Goal: Find specific page/section: Find specific page/section

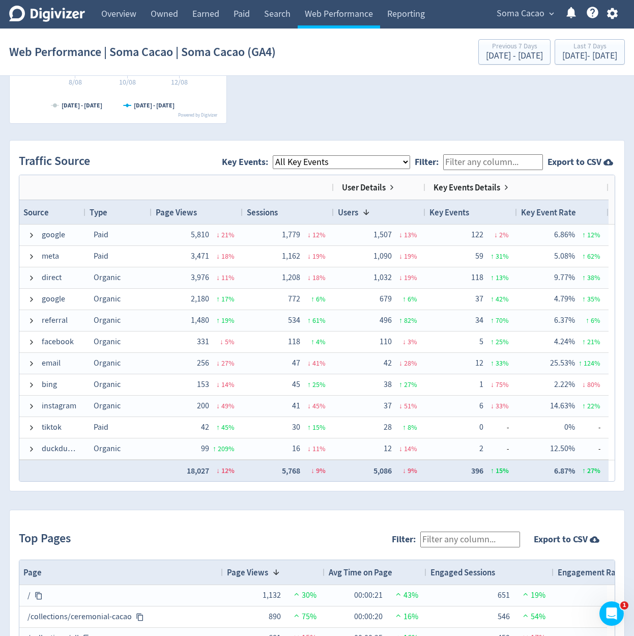
scroll to position [1038, 0]
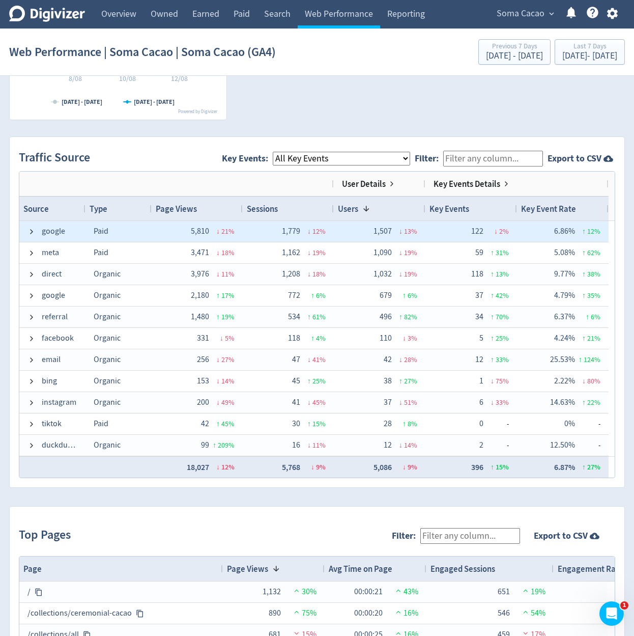
click at [41, 223] on span "google" at bounding box center [52, 231] width 50 height 20
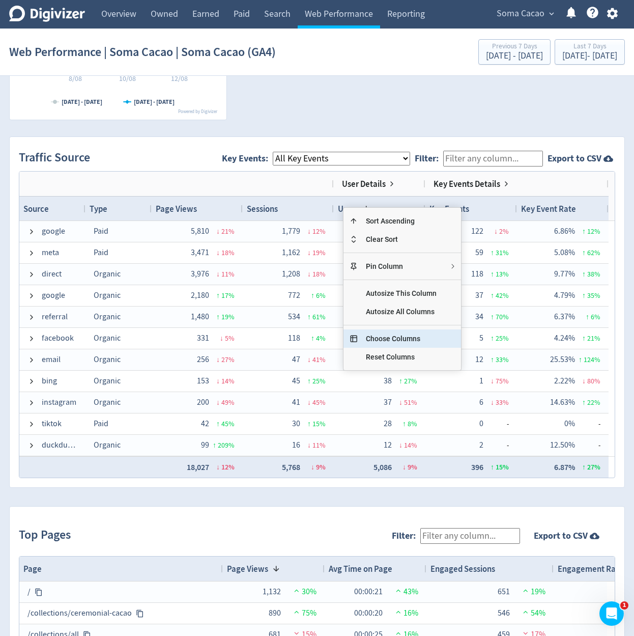
click at [398, 335] on span "Choose Columns" at bounding box center [401, 338] width 87 height 18
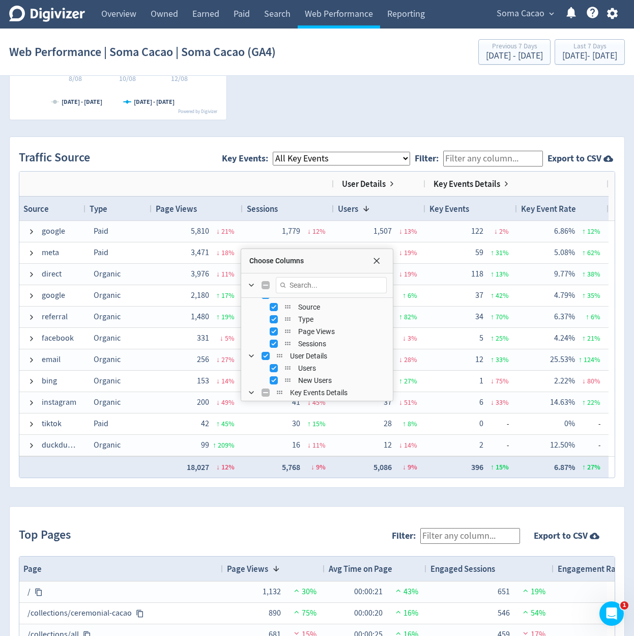
scroll to position [0, 0]
click at [368, 261] on div "Choose Columns" at bounding box center [374, 260] width 20 height 8
click at [373, 260] on span "Choose Columns" at bounding box center [376, 260] width 8 height 8
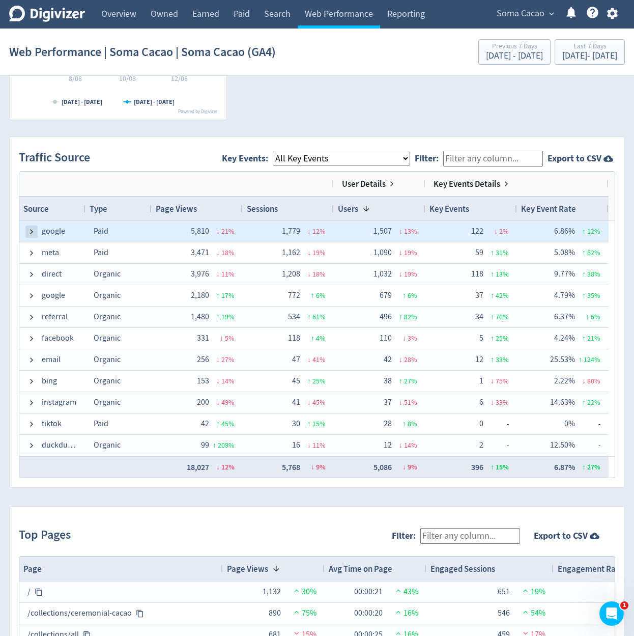
click at [35, 233] on span at bounding box center [31, 231] width 8 height 8
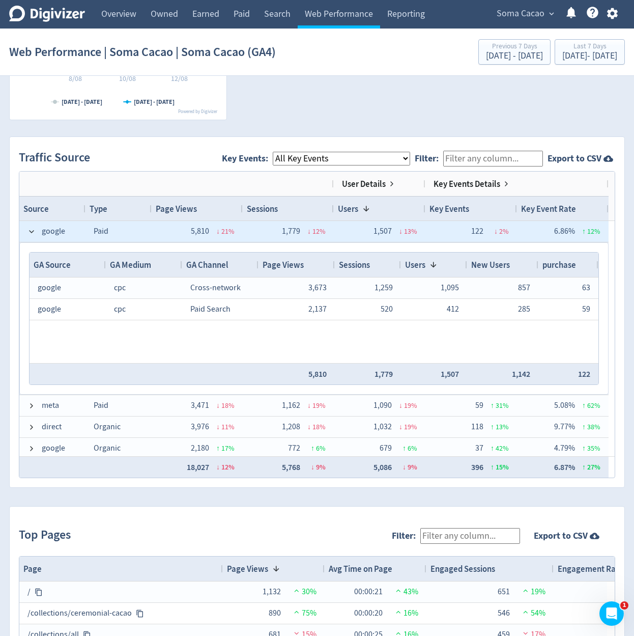
click at [35, 233] on span at bounding box center [31, 231] width 8 height 8
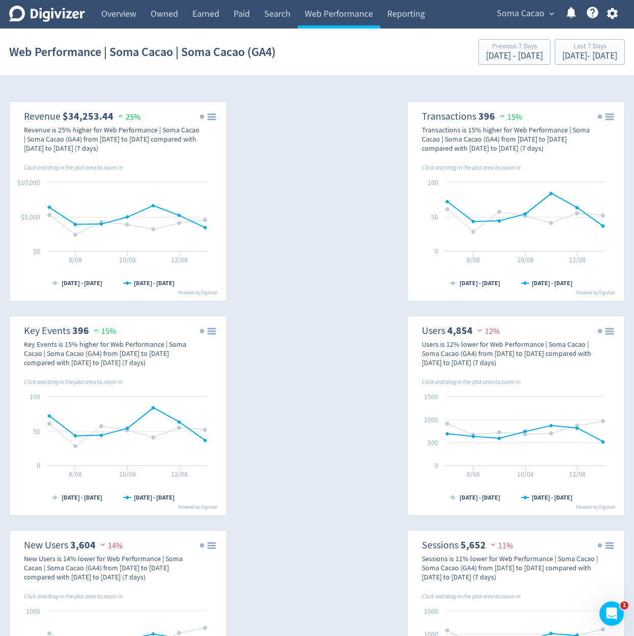
click at [324, 455] on div "Created with Highcharts 10.3.3 Chart context menu [DATE] - [DATE] [DATE] - [DAT…" at bounding box center [317, 629] width 616 height 1071
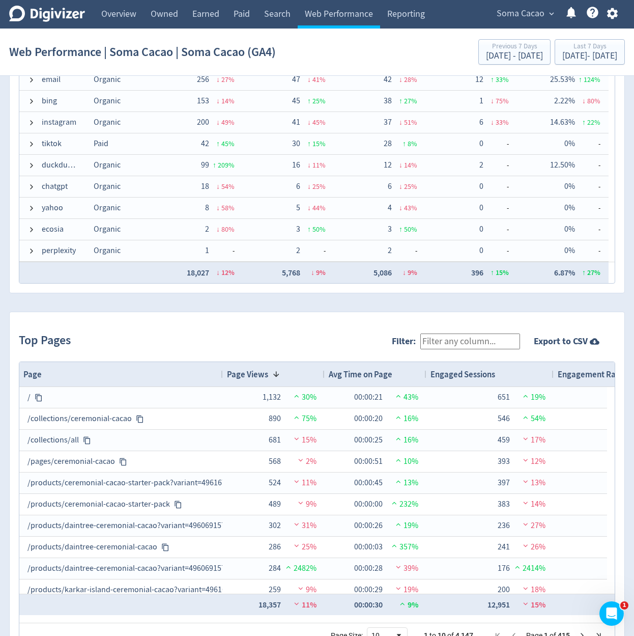
scroll to position [909, 0]
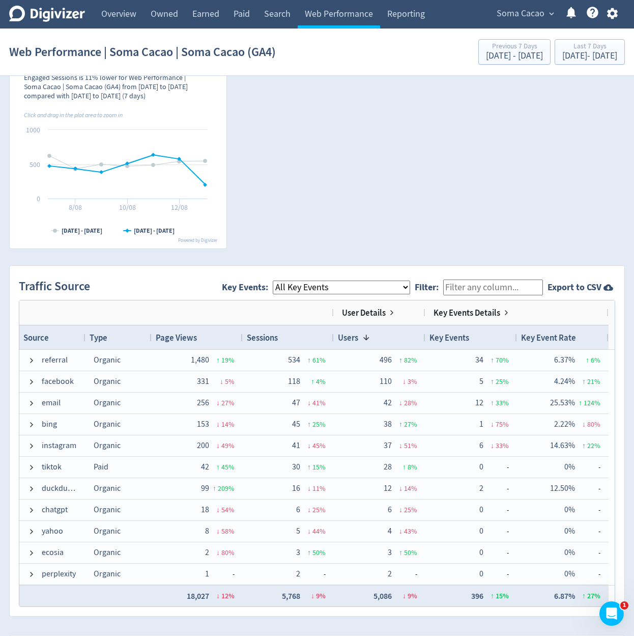
click at [359, 295] on span "Key Events: All Key Events eCommerce purchase" at bounding box center [318, 287] width 193 height 23
select select "eCommerce"
click at [273, 280] on select "All Key Events eCommerce purchase" at bounding box center [341, 287] width 137 height 14
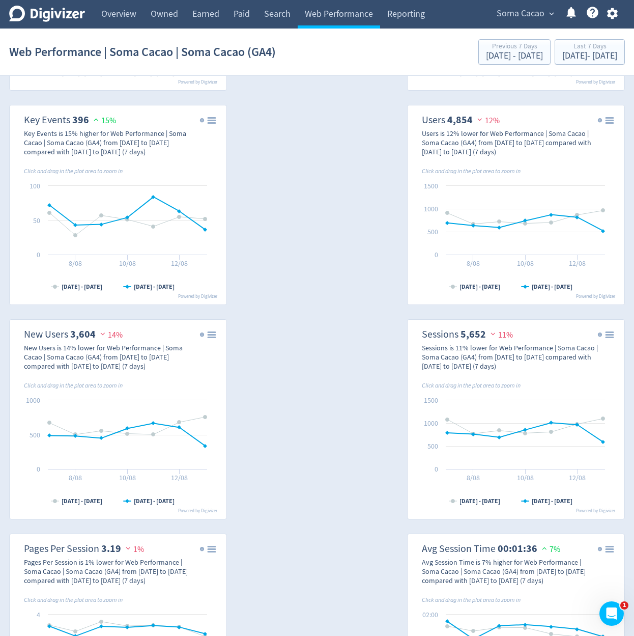
scroll to position [177, 0]
